Goal: Navigation & Orientation: Find specific page/section

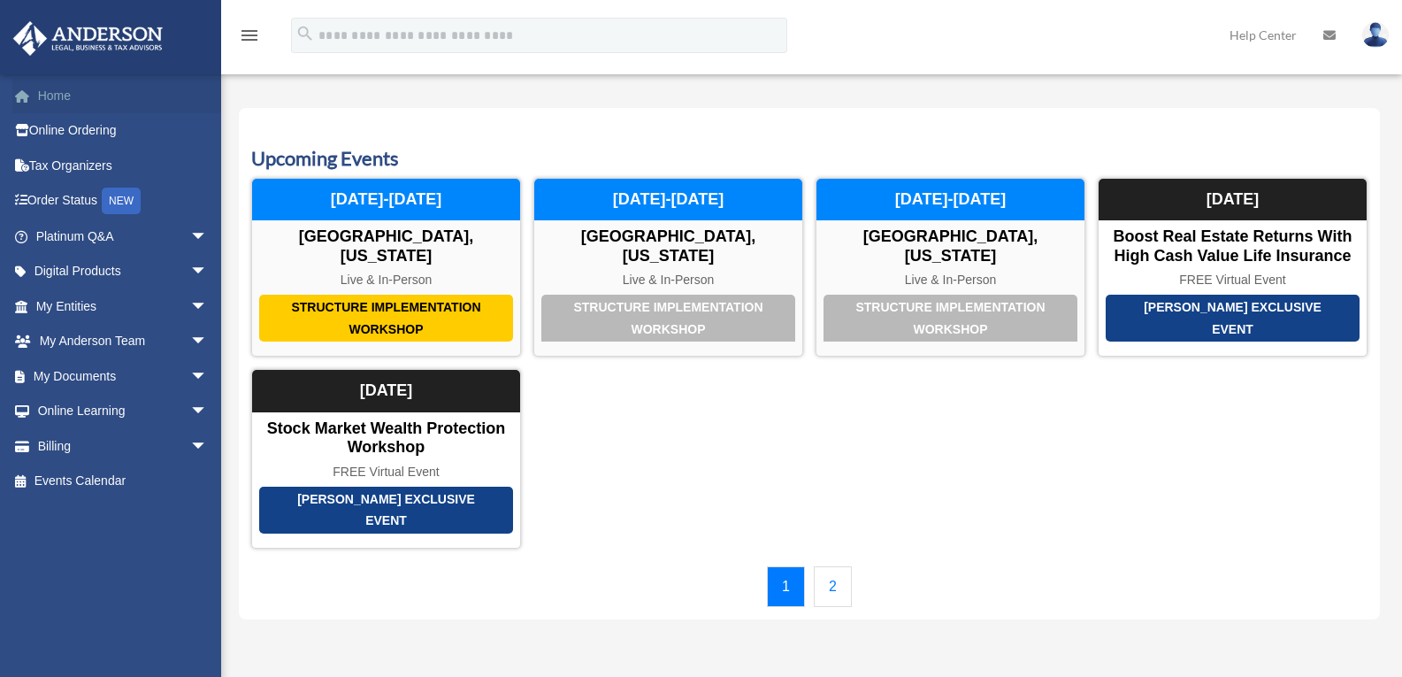
click at [45, 94] on link "Home" at bounding box center [123, 95] width 222 height 35
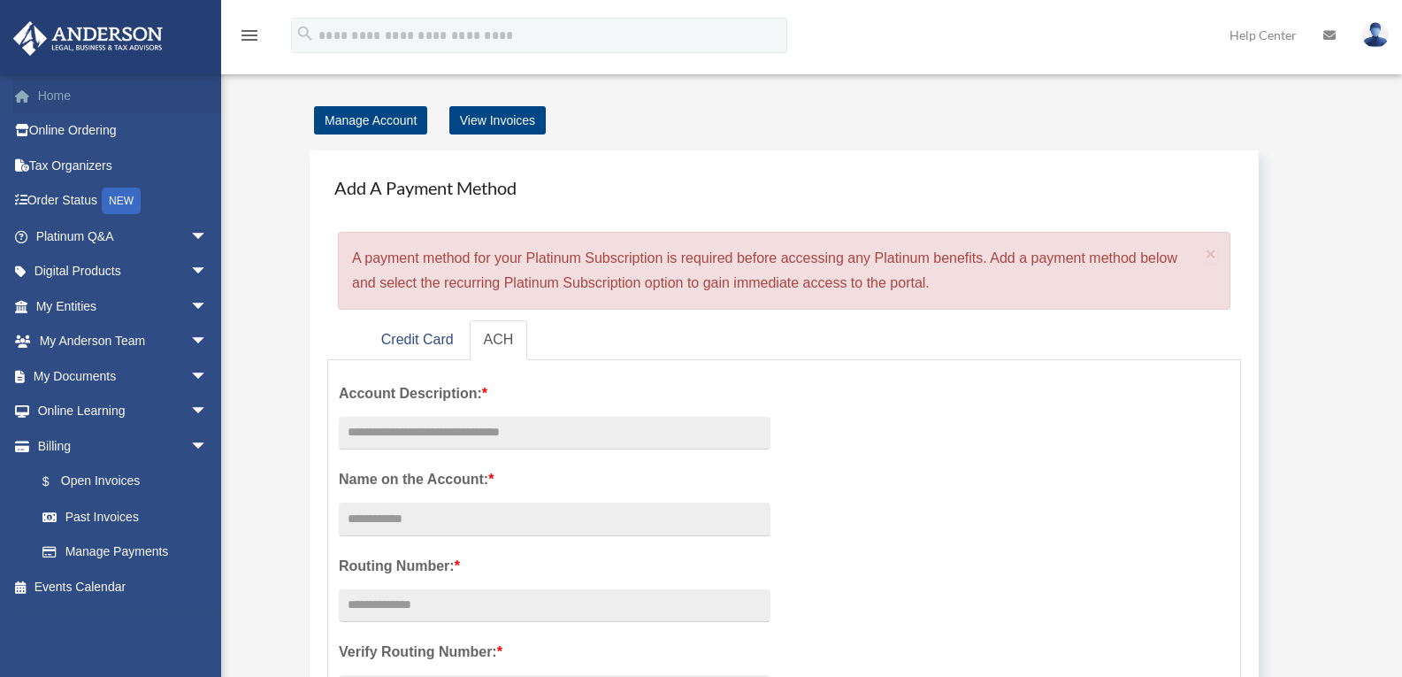
click at [53, 99] on link "Home" at bounding box center [123, 95] width 222 height 35
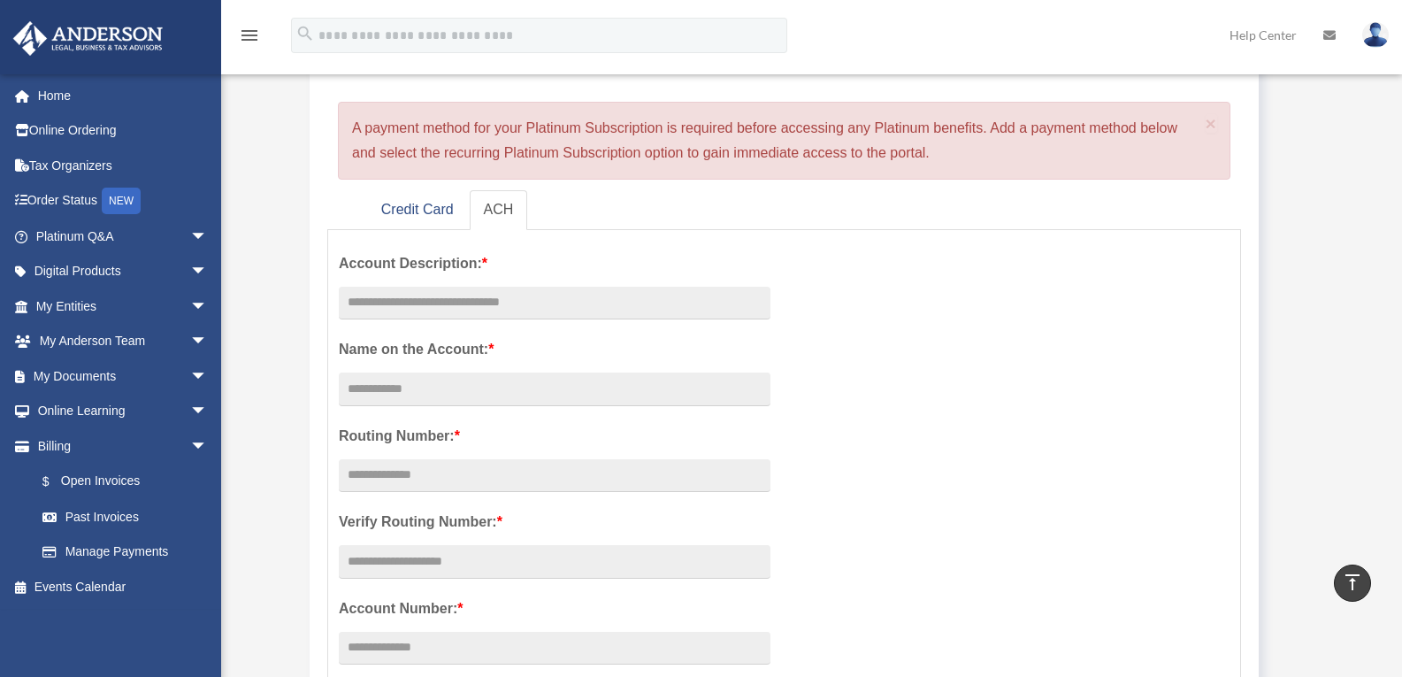
scroll to position [33, 0]
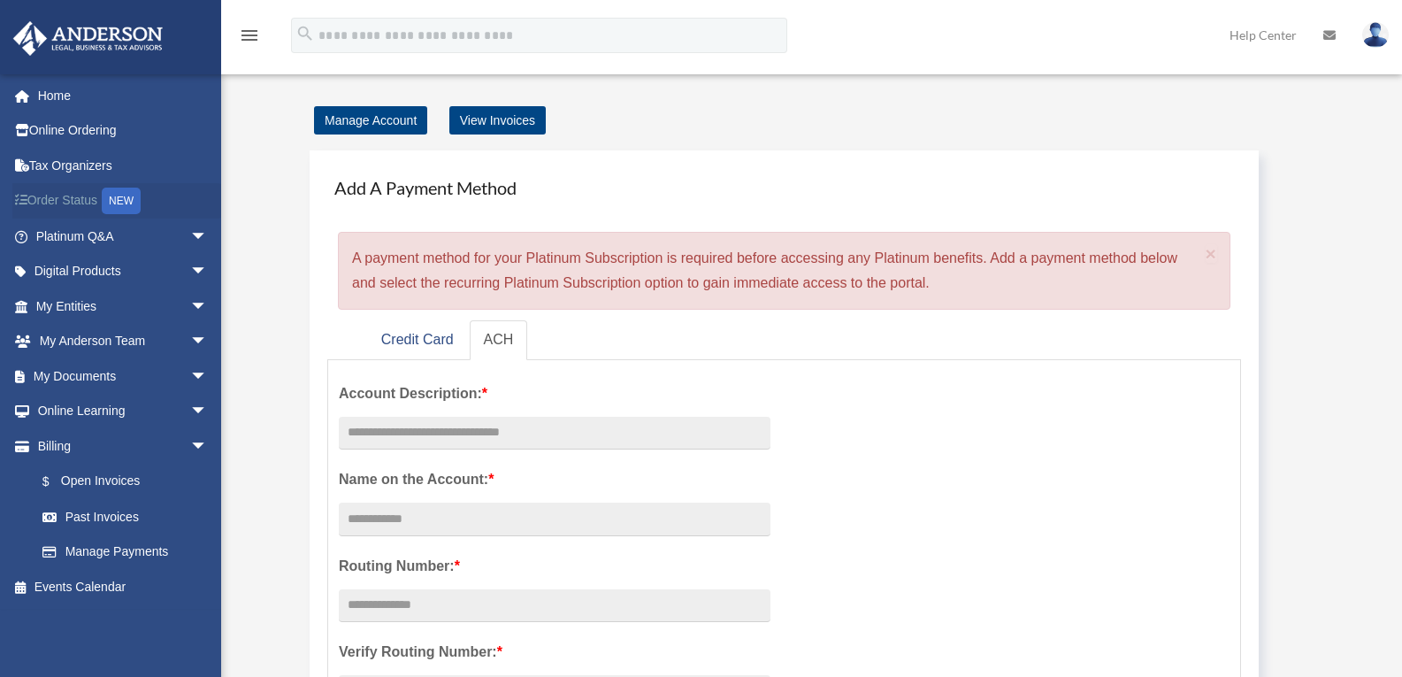
click at [71, 196] on link "Order Status NEW" at bounding box center [123, 201] width 222 height 36
